Goal: Share content: Share content

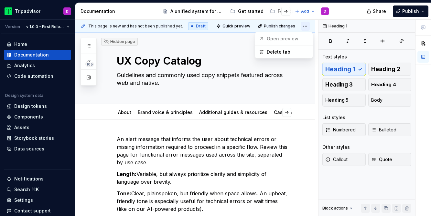
click at [310, 25] on html "Tripadvisor D Version v 1.0.0 - First Release Home Documentation Analytics Code…" at bounding box center [215, 108] width 431 height 216
click at [206, 26] on html "Tripadvisor D Version v 1.0.0 - First Release Home Documentation Analytics Code…" at bounding box center [215, 108] width 431 height 216
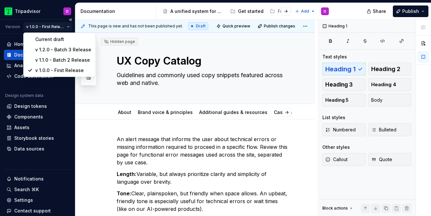
click at [70, 27] on html "Tripadvisor D Version v 1.0.0 - First Release Home Documentation Analytics Code…" at bounding box center [215, 108] width 431 height 216
click at [74, 71] on div "v 1.0.0 - First Release" at bounding box center [63, 70] width 56 height 6
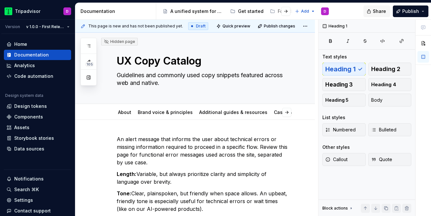
click at [375, 12] on span "Share" at bounding box center [379, 11] width 13 height 6
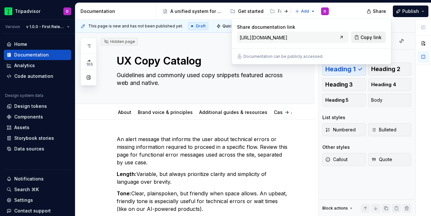
click at [371, 38] on span "Copy link" at bounding box center [371, 37] width 21 height 6
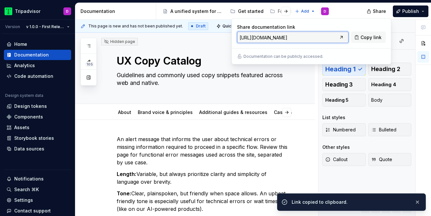
click at [317, 37] on input "[URL][DOMAIN_NAME]" at bounding box center [287, 38] width 100 height 12
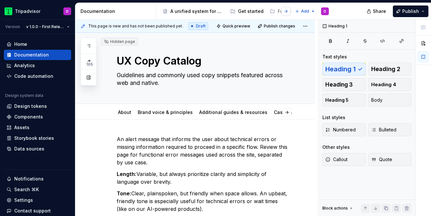
click at [288, 12] on button "button" at bounding box center [286, 11] width 9 height 9
type textarea "*"
